Goal: Navigation & Orientation: Understand site structure

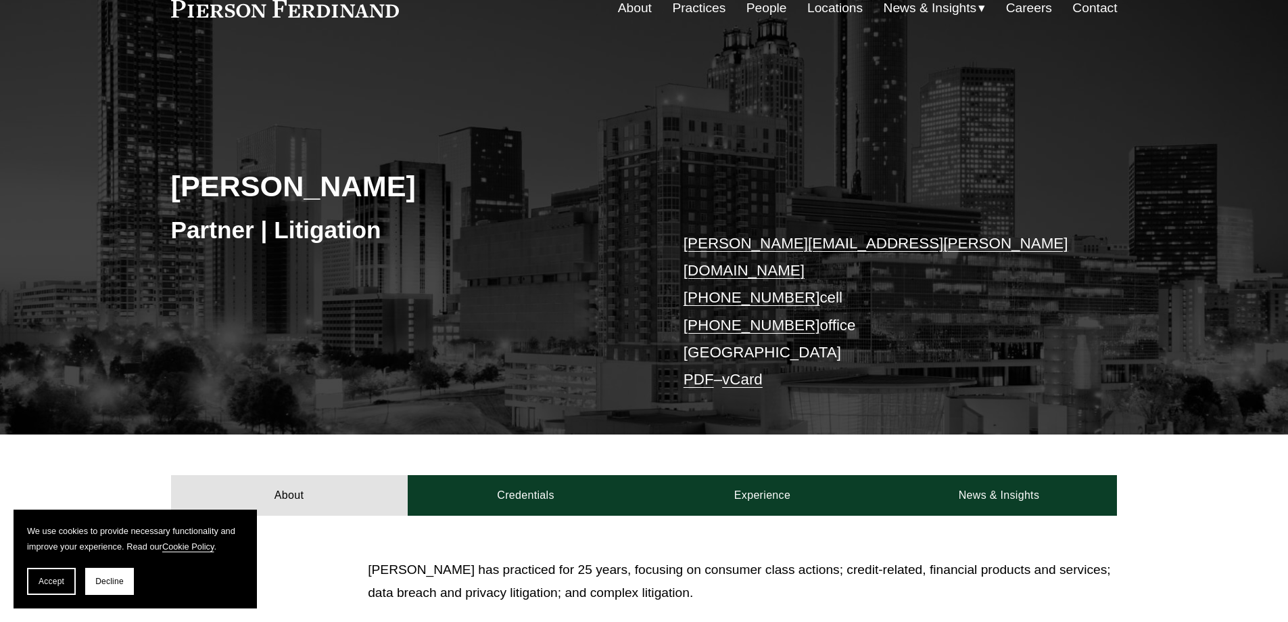
scroll to position [68, 0]
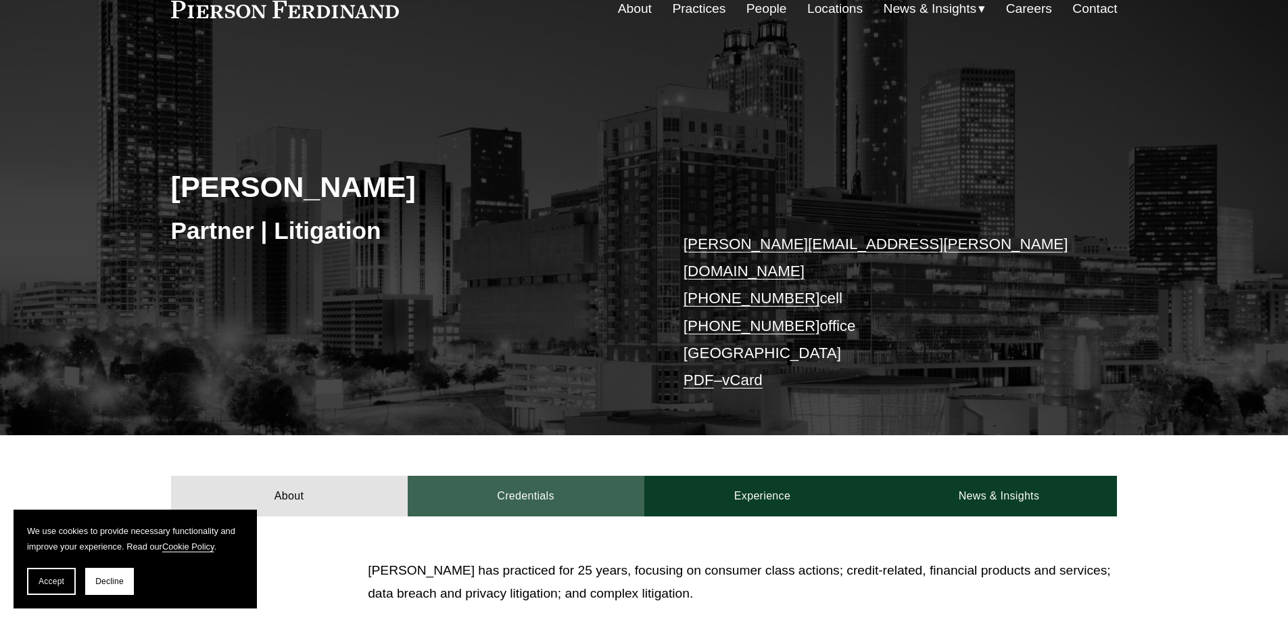
click at [528, 475] on link "Credentials" at bounding box center [526, 495] width 237 height 41
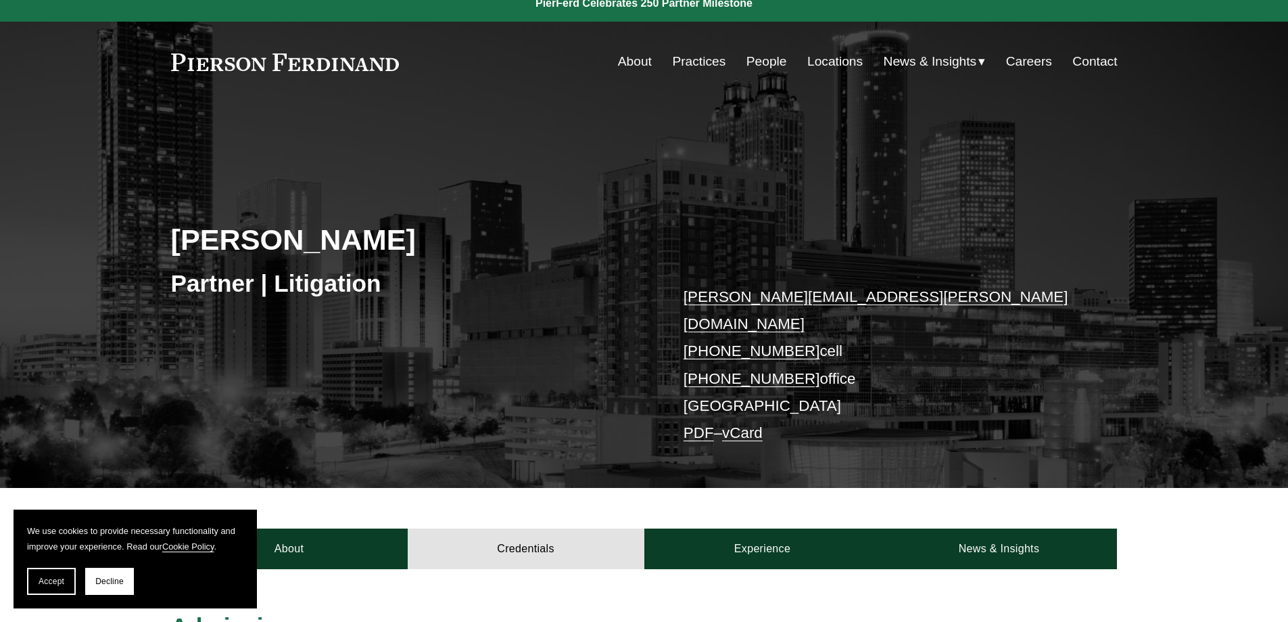
scroll to position [0, 0]
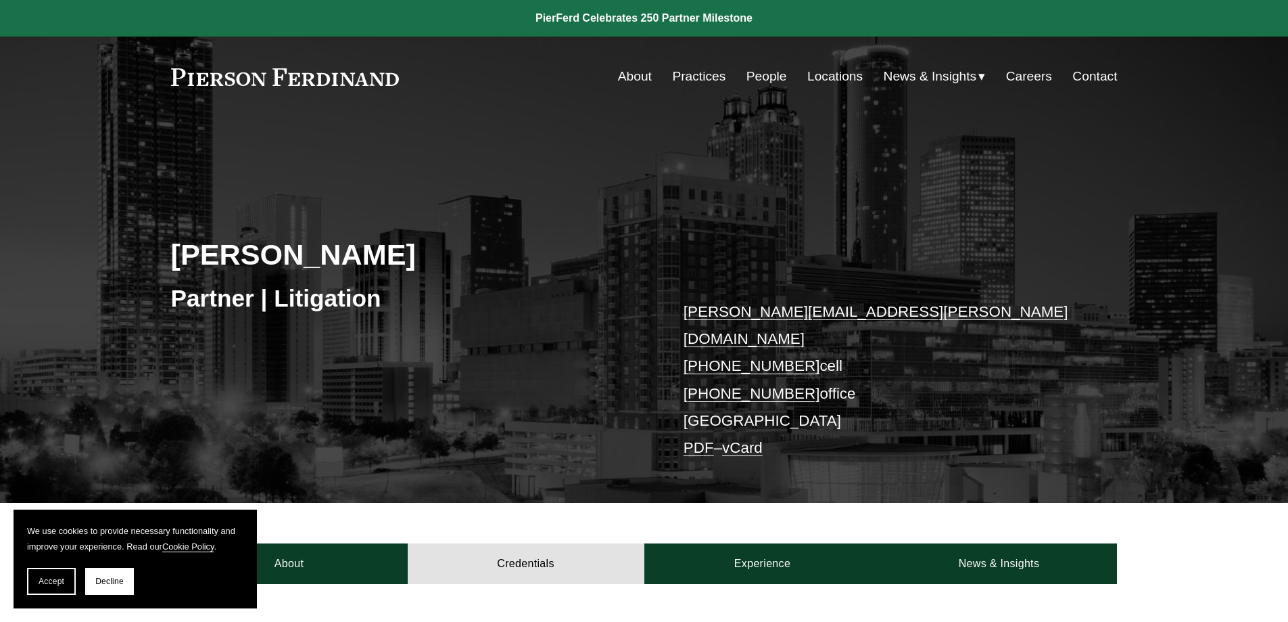
click at [755, 74] on link "People" at bounding box center [767, 77] width 41 height 26
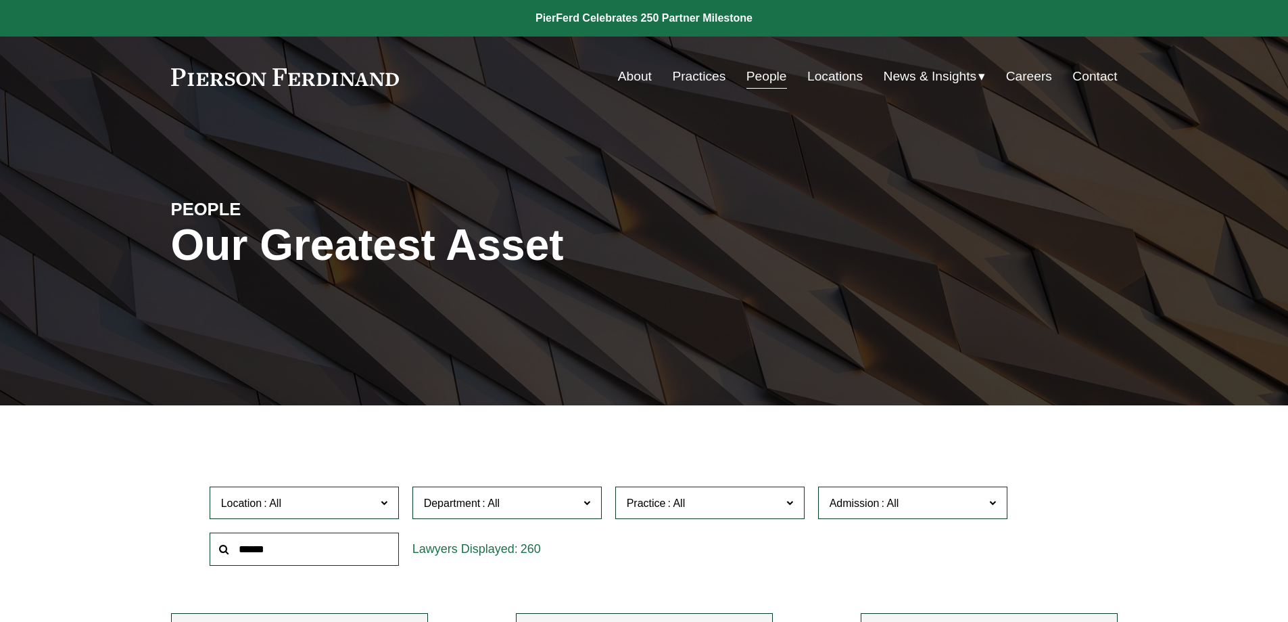
click at [622, 75] on link "About" at bounding box center [635, 77] width 34 height 26
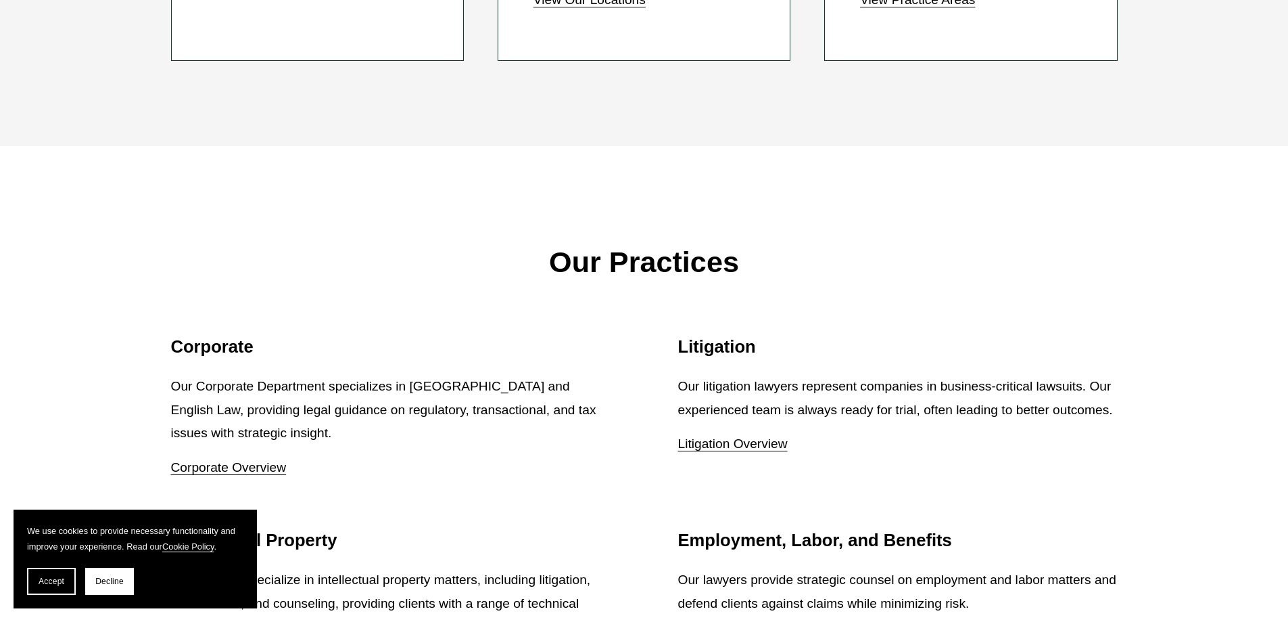
scroll to position [1691, 0]
